Goal: Navigation & Orientation: Understand site structure

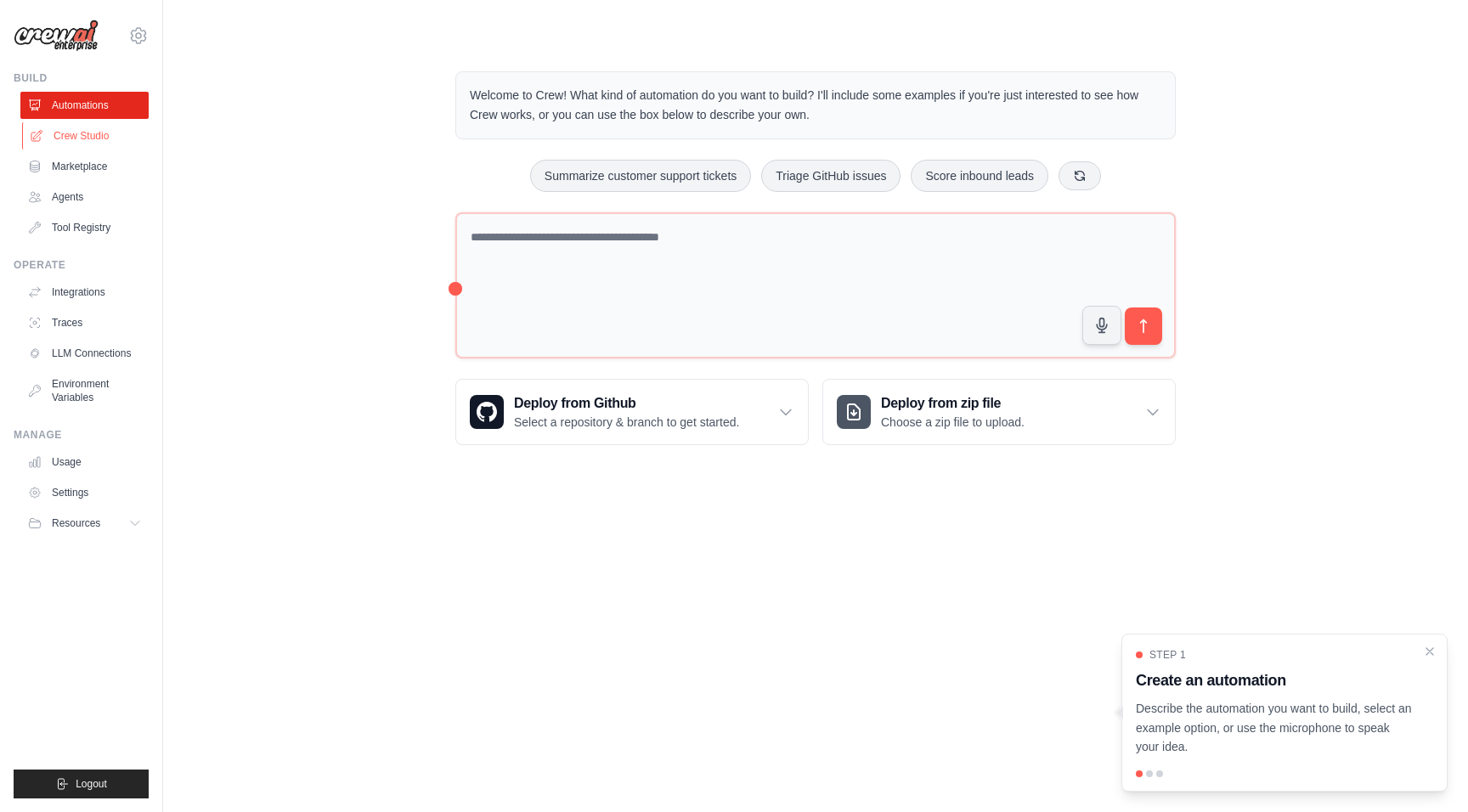
click at [106, 144] on link "Crew Studio" at bounding box center [86, 136] width 128 height 27
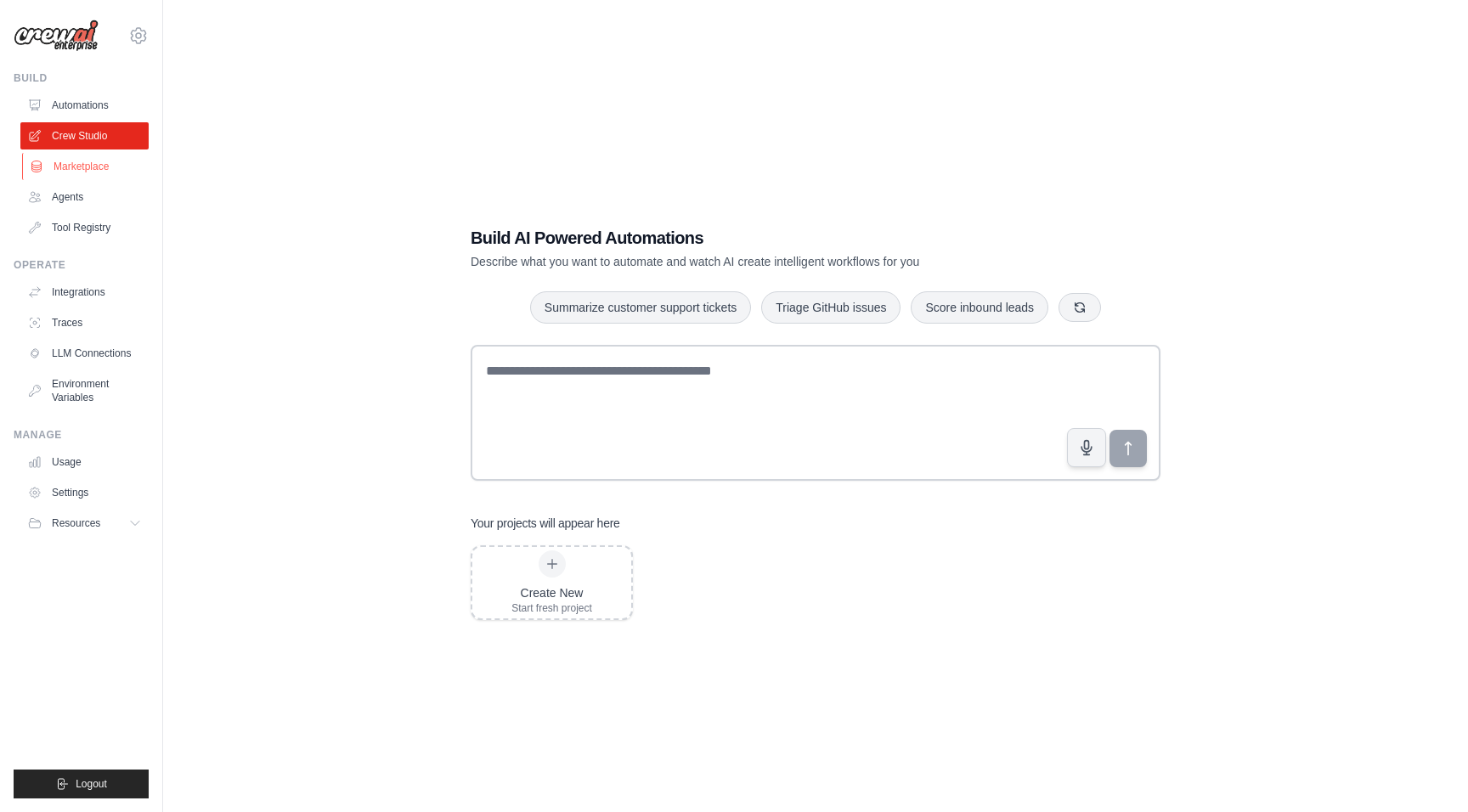
click at [100, 163] on link "Marketplace" at bounding box center [86, 166] width 128 height 27
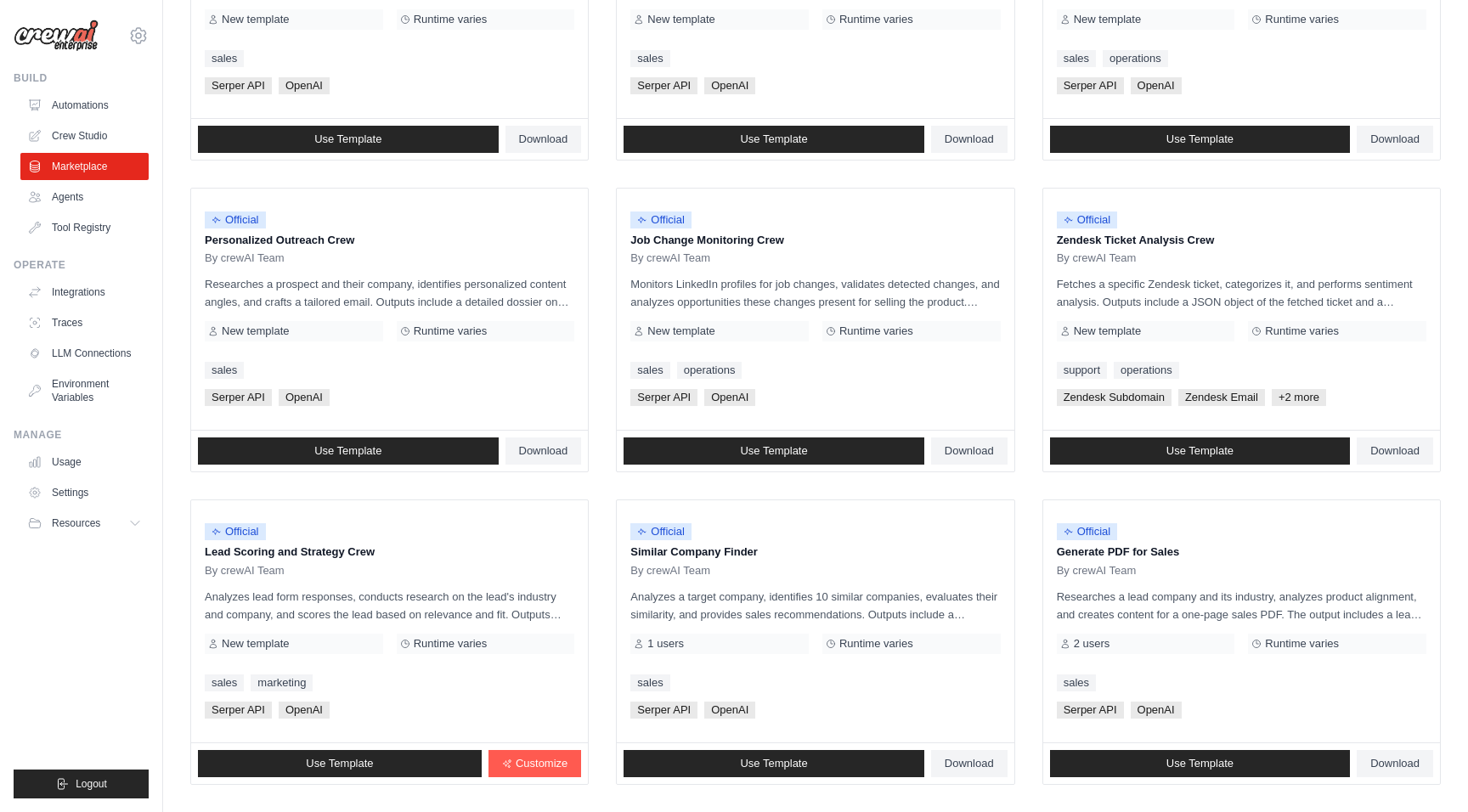
scroll to position [761, 0]
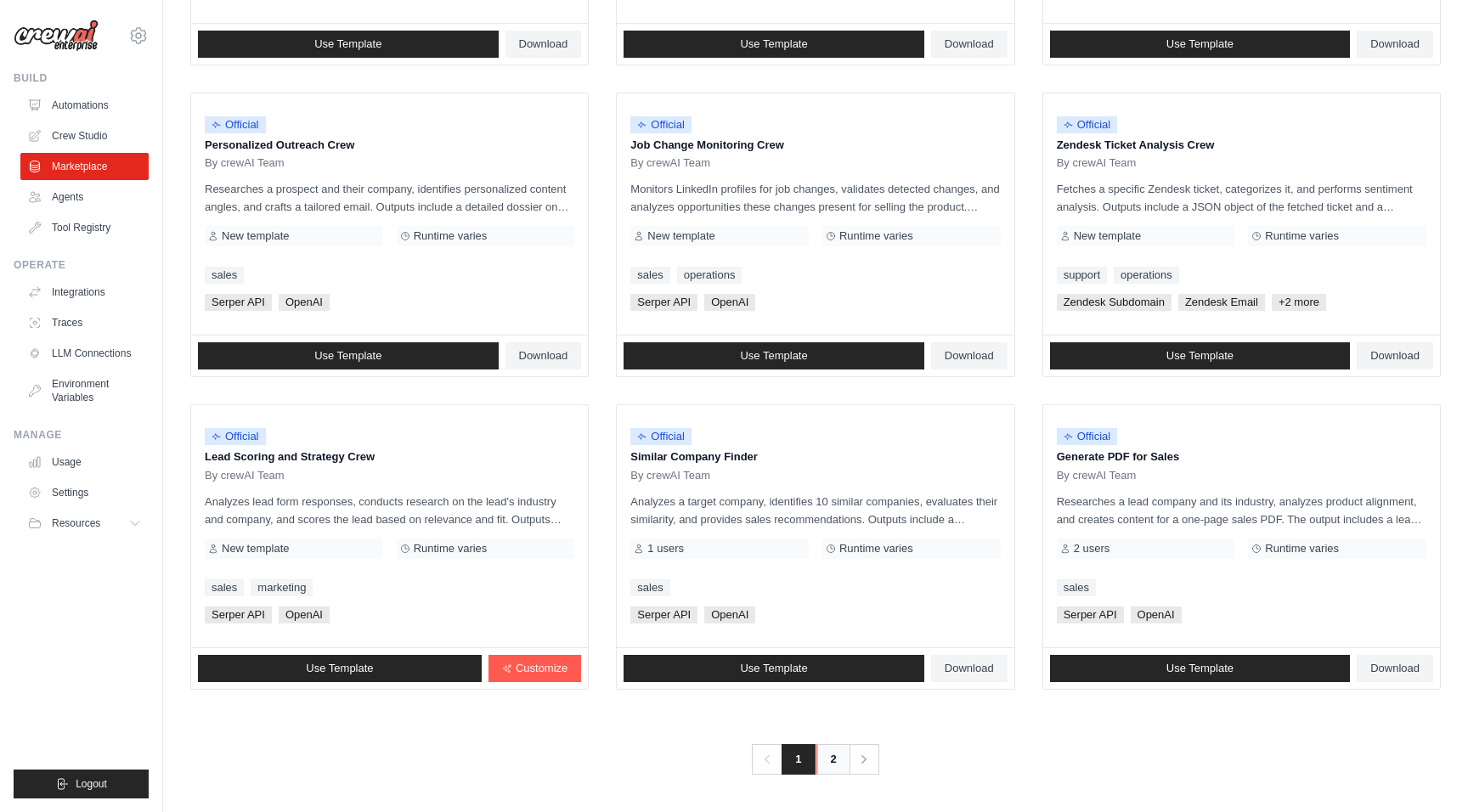
click at [831, 752] on link "2" at bounding box center [833, 758] width 34 height 30
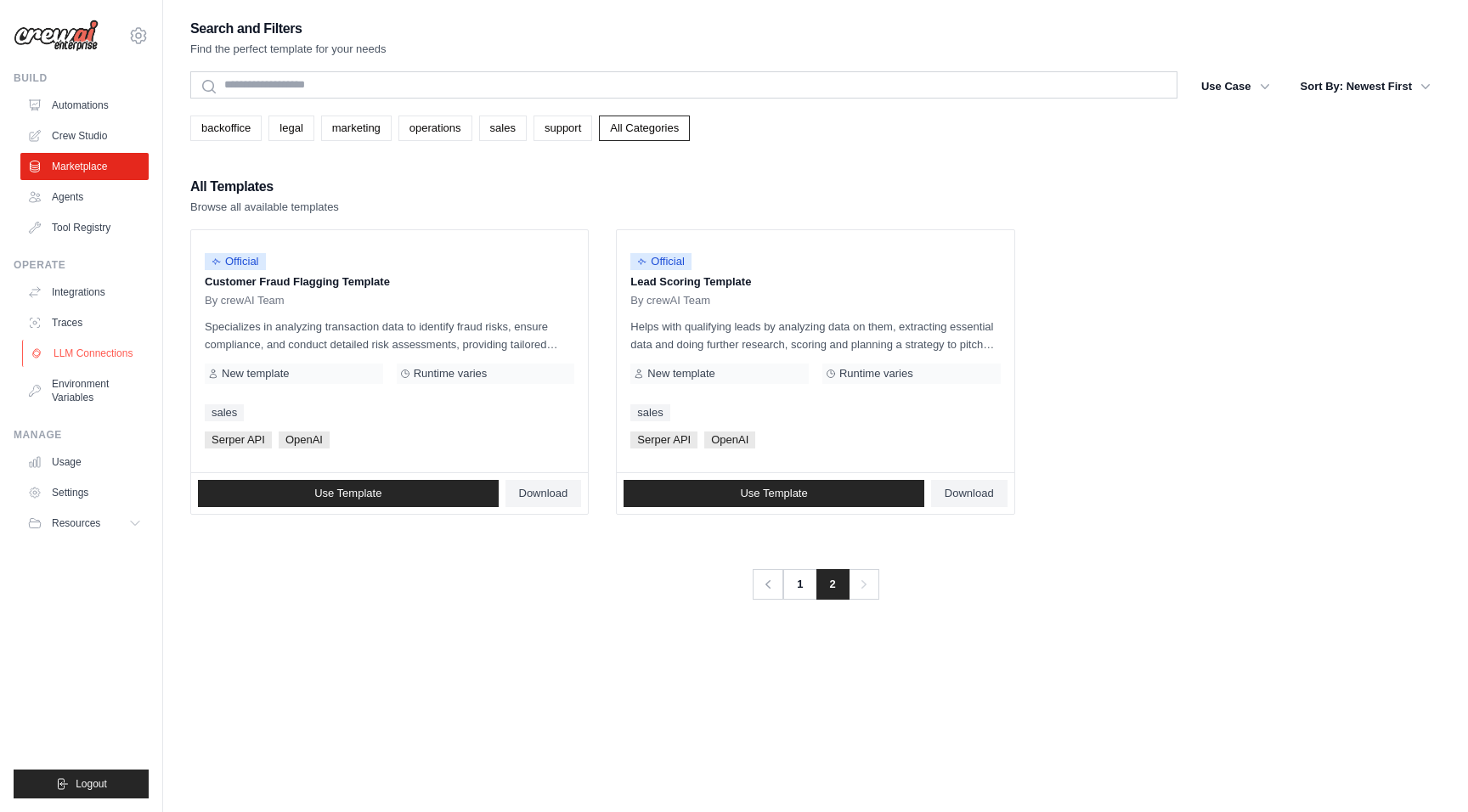
click at [95, 356] on link "LLM Connections" at bounding box center [86, 352] width 128 height 27
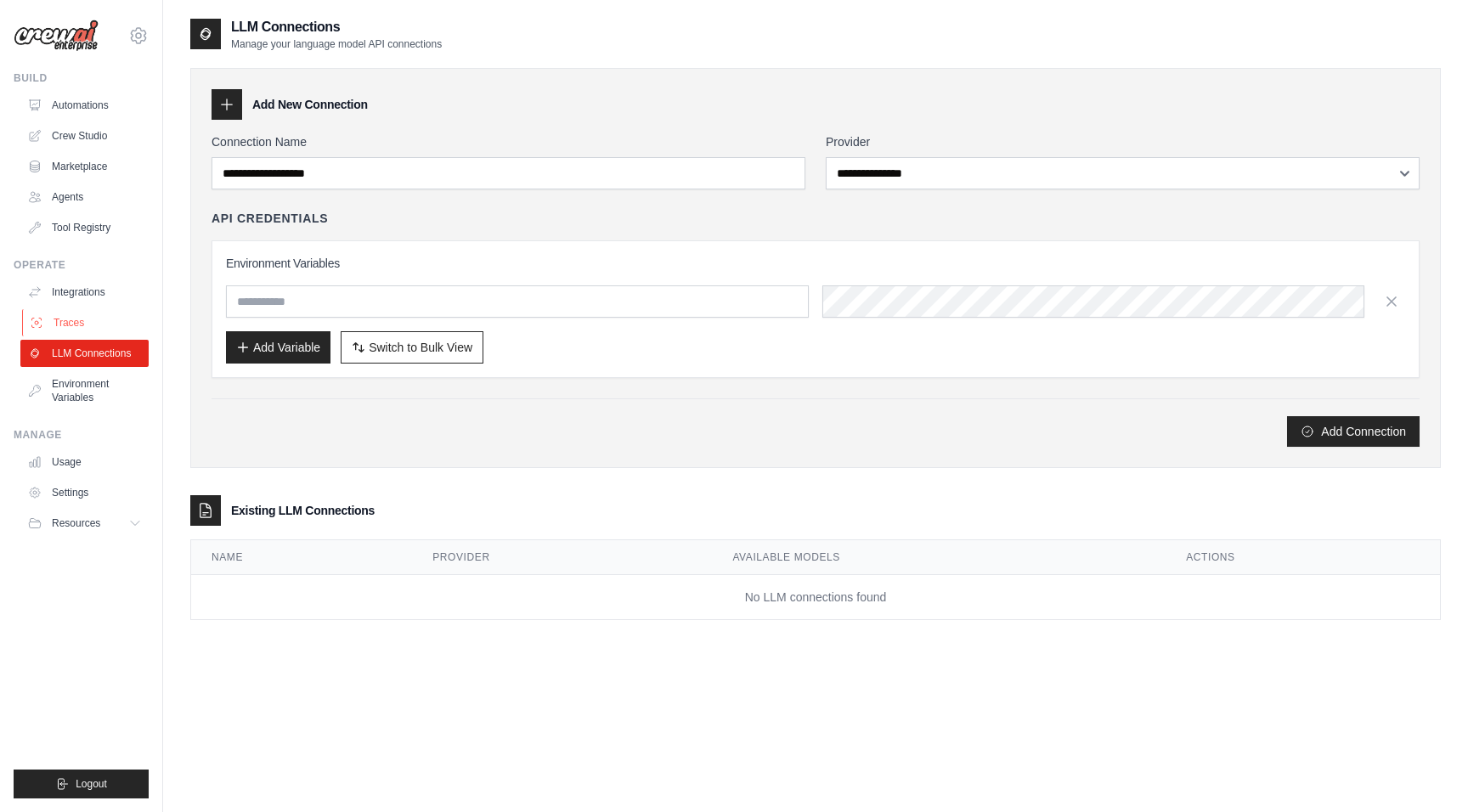
click at [84, 325] on link "Traces" at bounding box center [86, 322] width 128 height 27
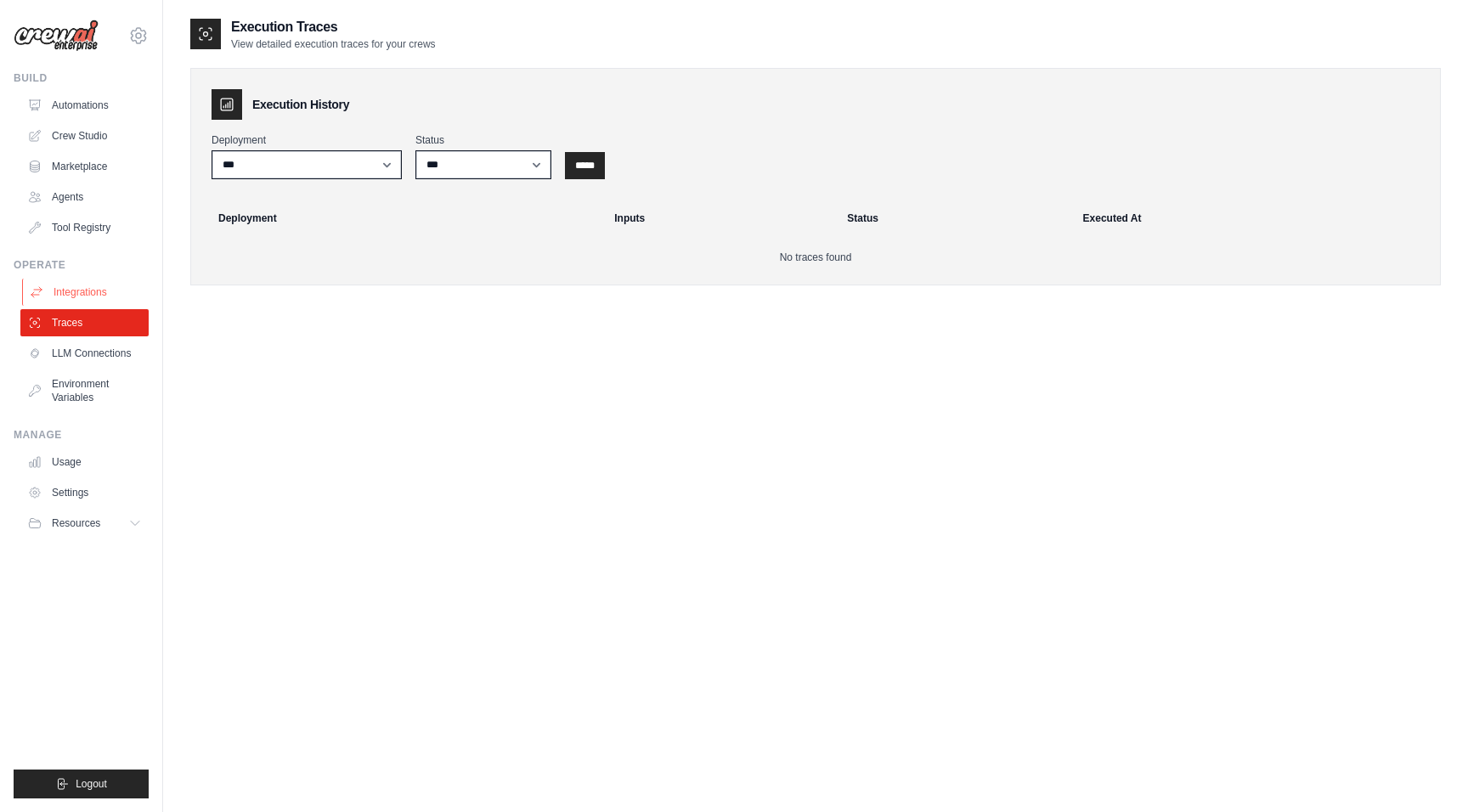
click at [81, 284] on link "Integrations" at bounding box center [86, 292] width 128 height 27
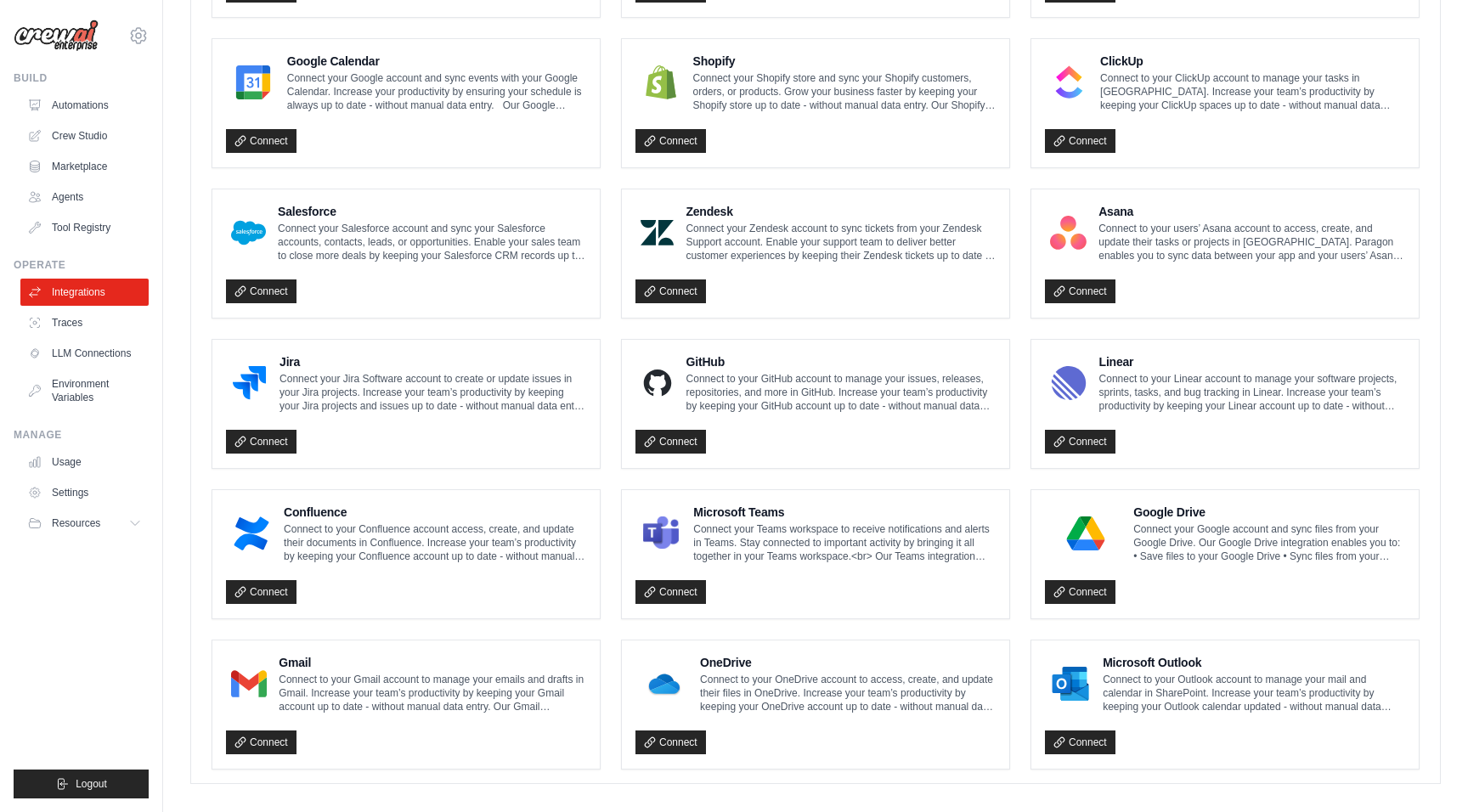
scroll to position [782, 0]
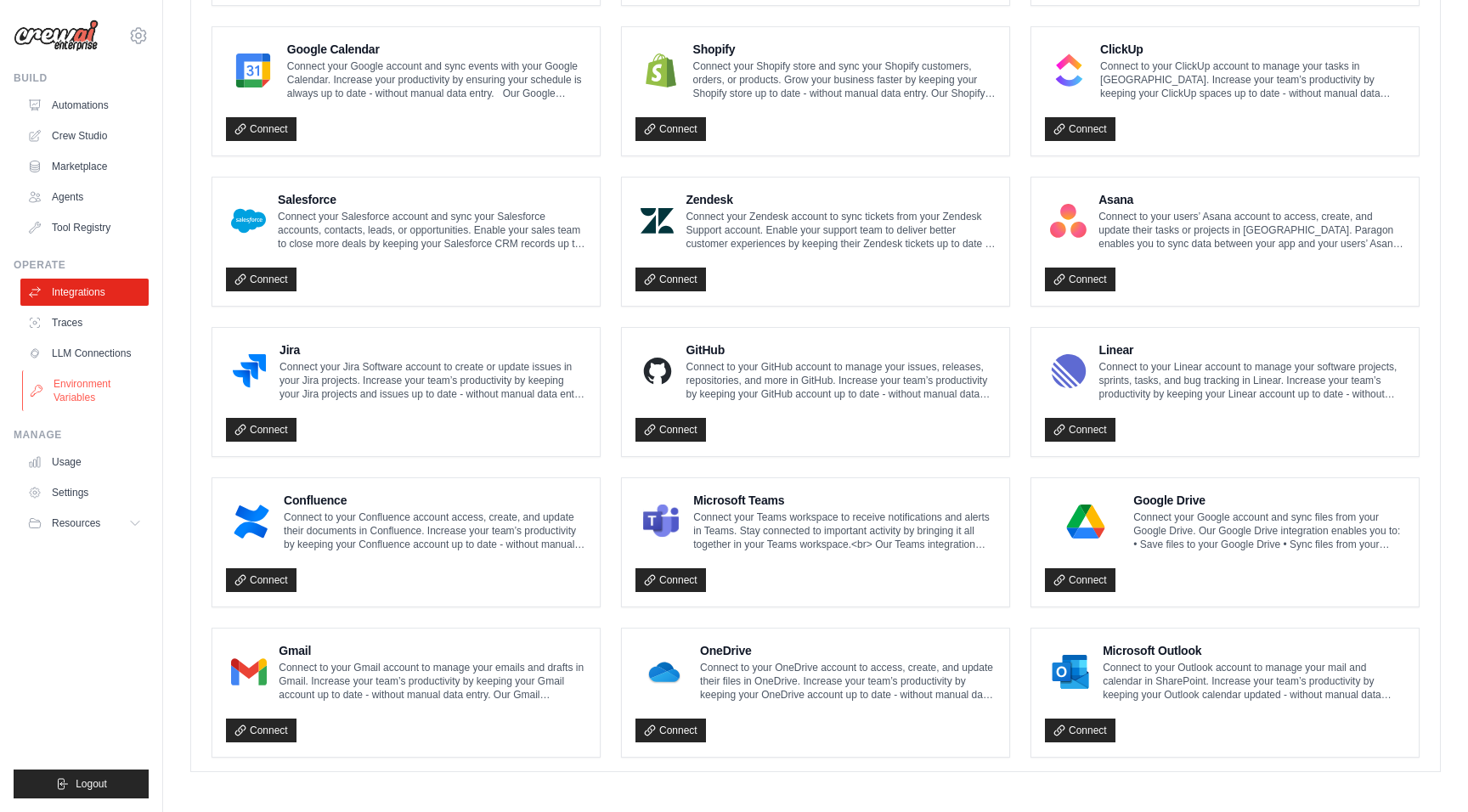
click at [120, 388] on link "Environment Variables" at bounding box center [86, 390] width 128 height 41
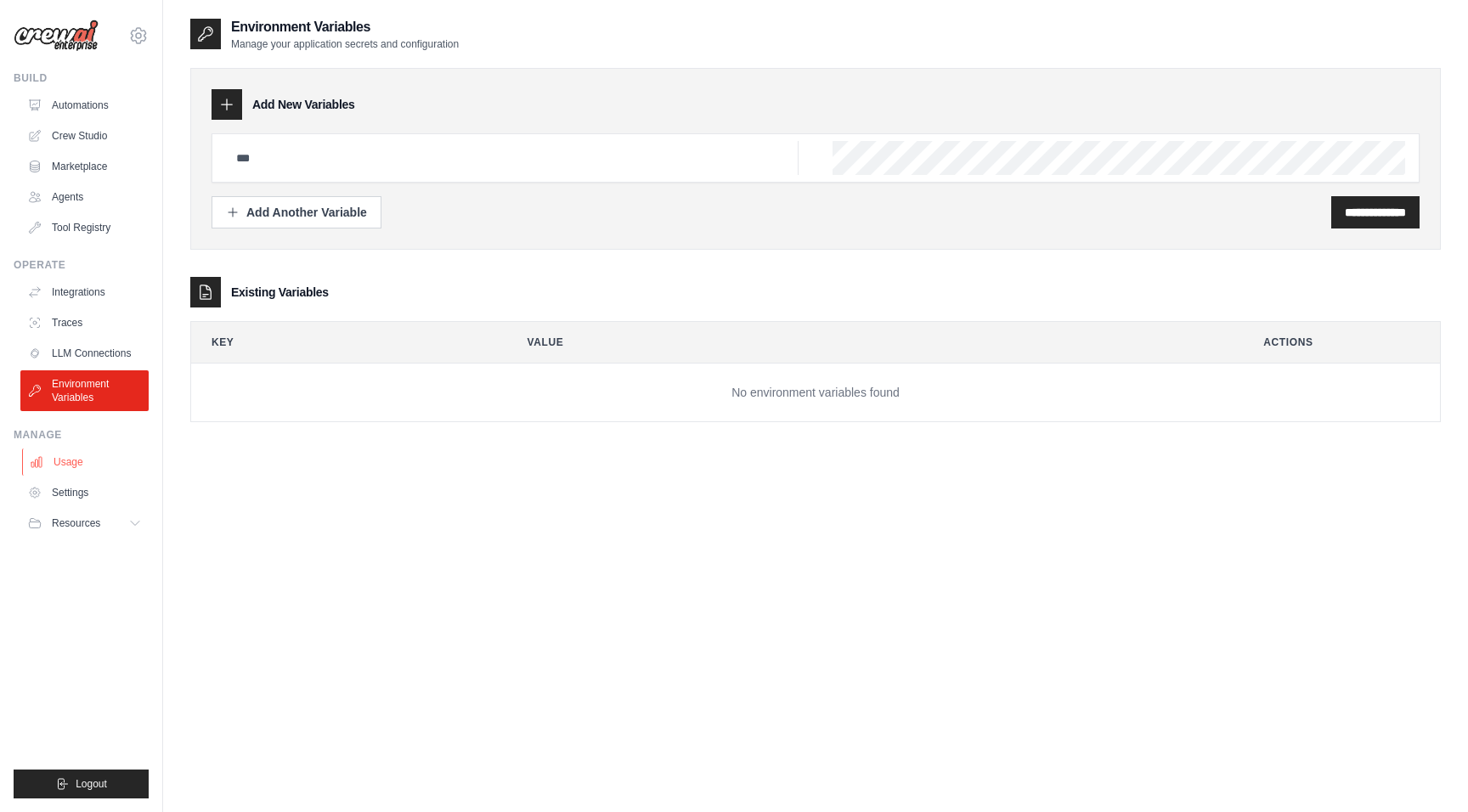
click at [91, 461] on link "Usage" at bounding box center [86, 461] width 128 height 27
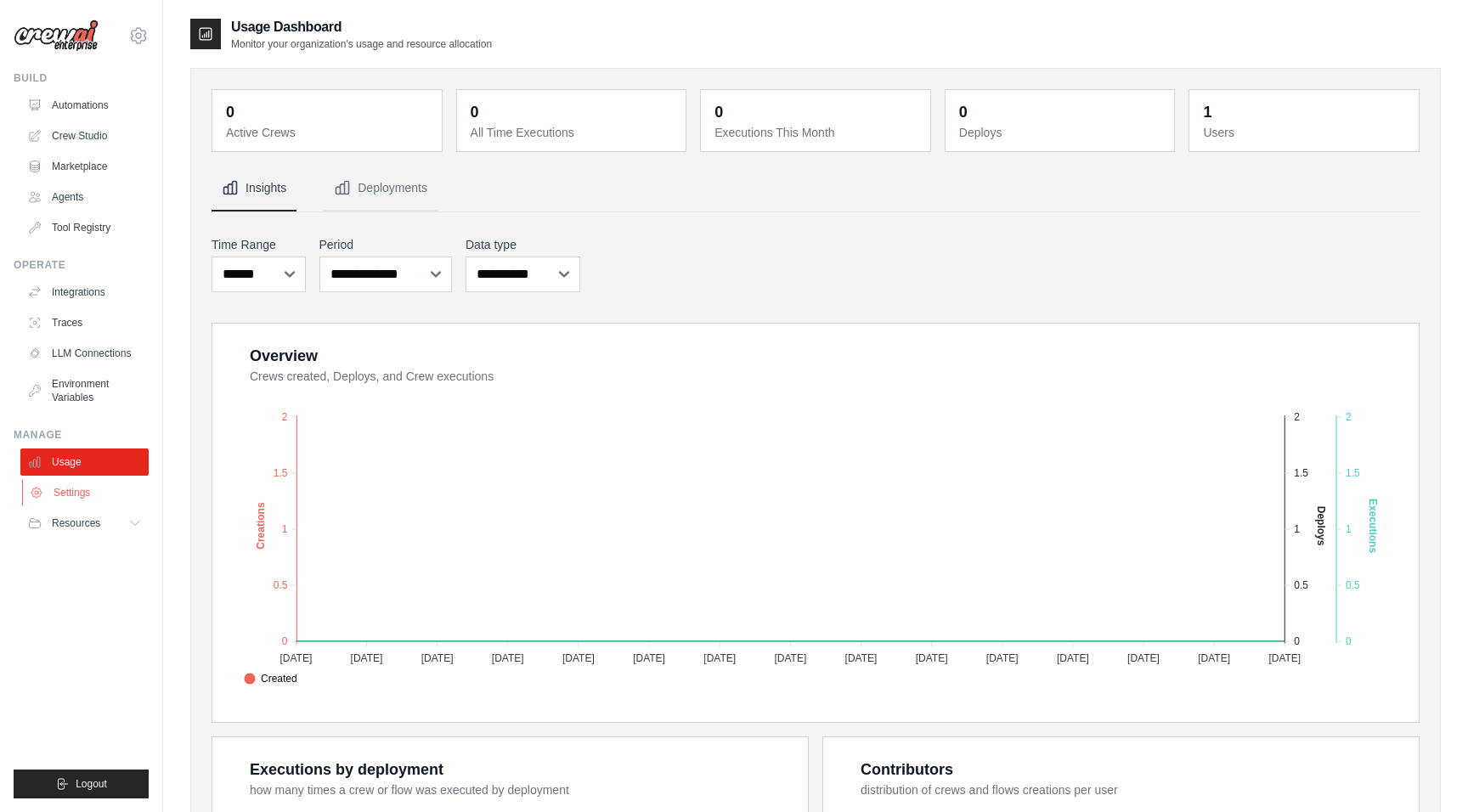
click at [96, 492] on link "Settings" at bounding box center [86, 492] width 128 height 27
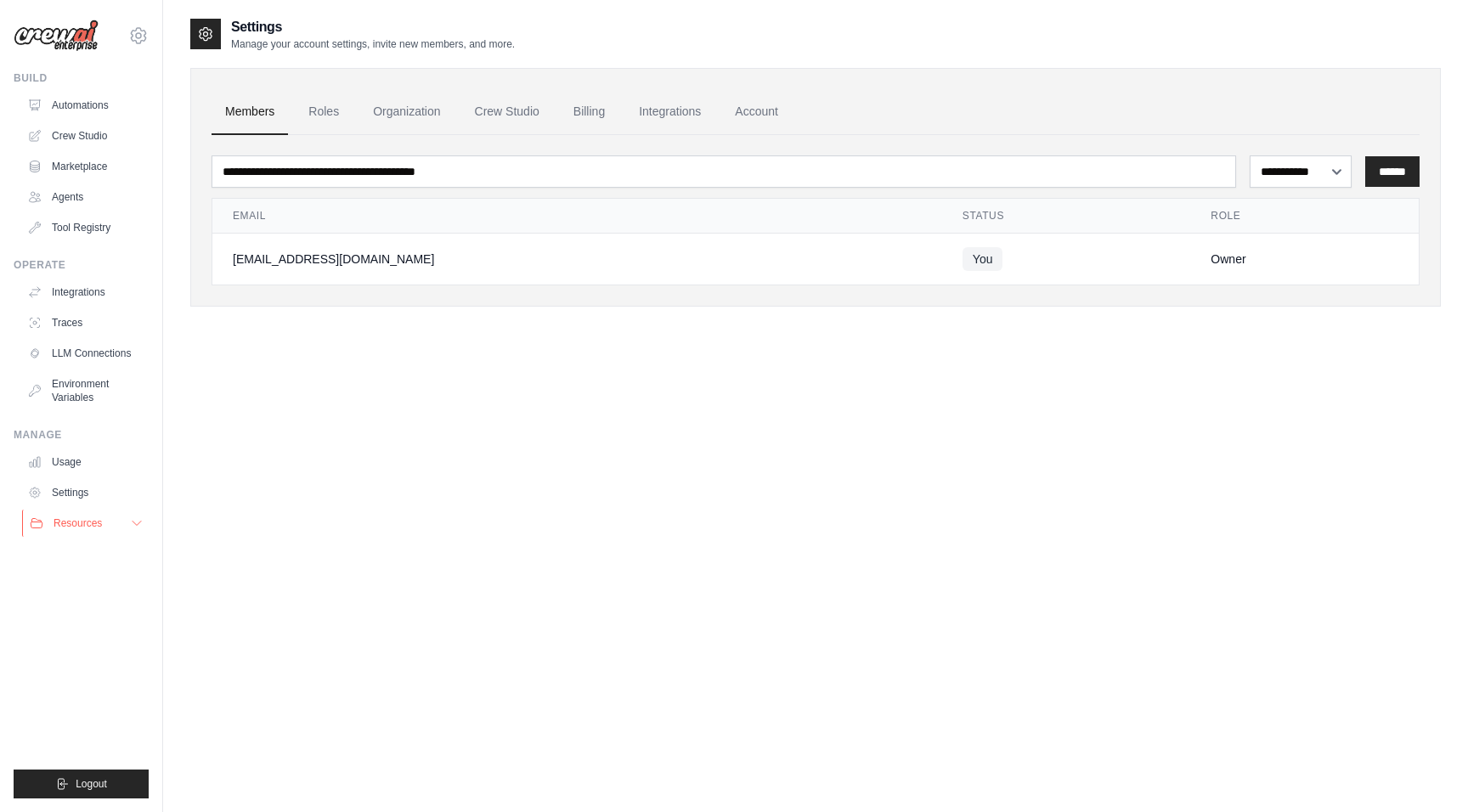
click at [102, 523] on button "Resources" at bounding box center [86, 522] width 128 height 27
click at [106, 104] on link "Automations" at bounding box center [86, 104] width 128 height 27
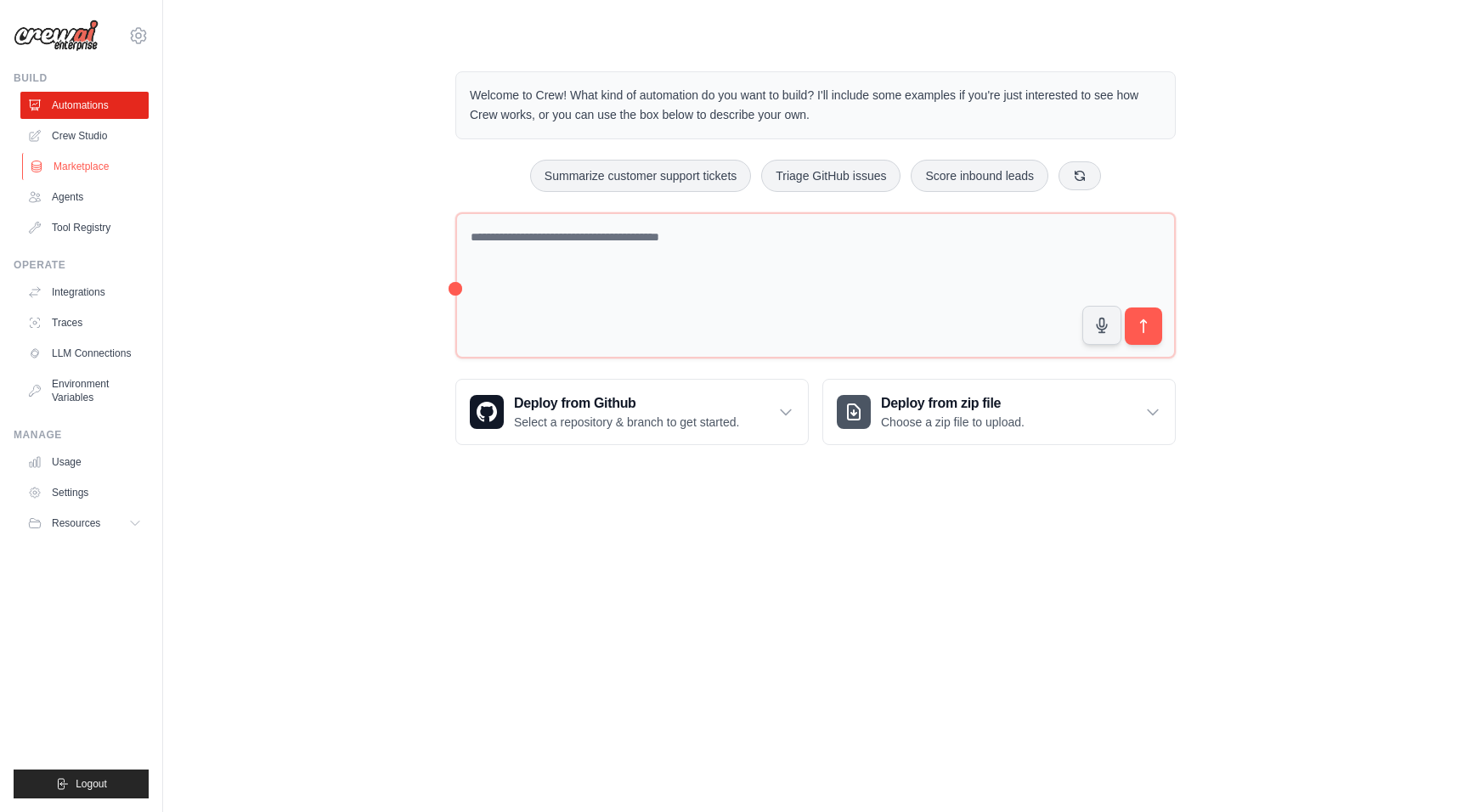
click at [92, 157] on link "Marketplace" at bounding box center [86, 166] width 128 height 27
